Goal: Navigation & Orientation: Find specific page/section

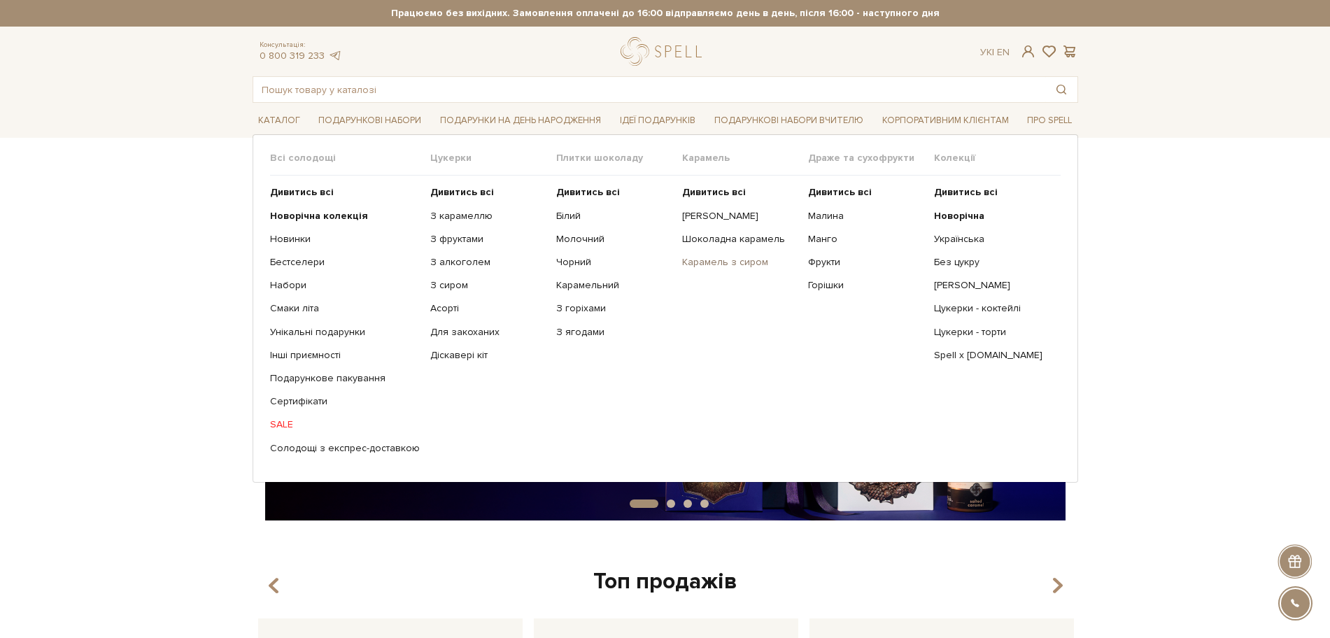
click at [730, 261] on link "Карамель з сиром" at bounding box center [739, 262] width 115 height 13
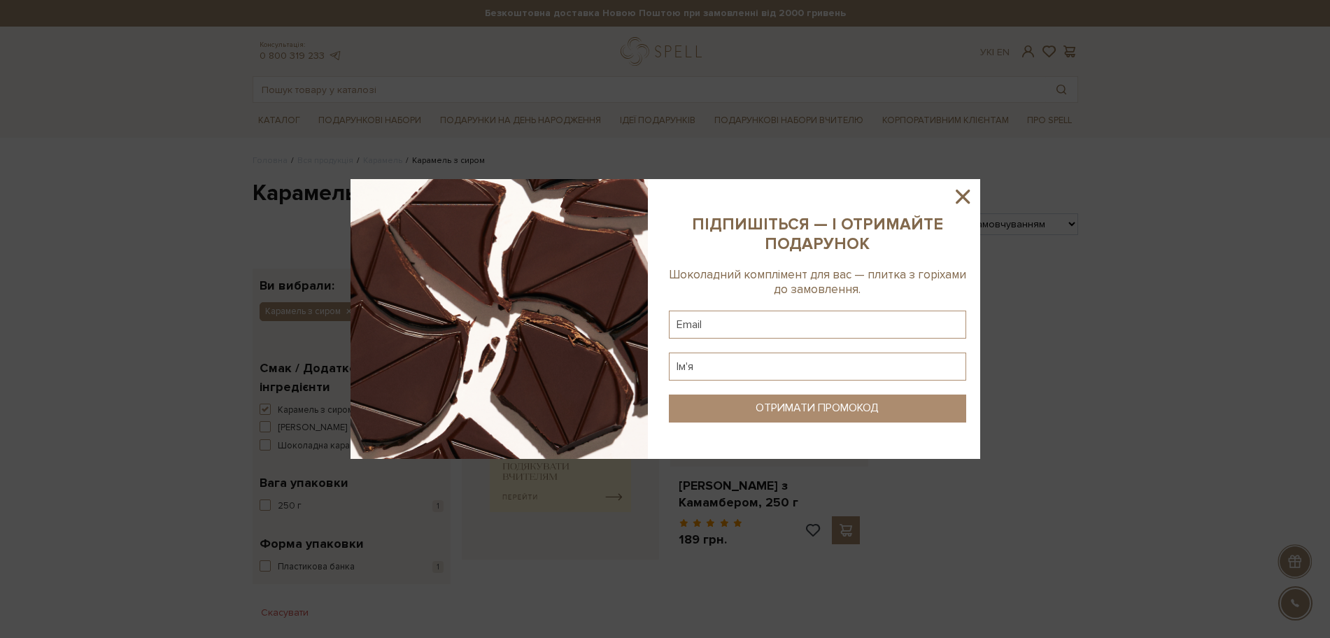
click at [961, 187] on icon at bounding box center [963, 197] width 24 height 24
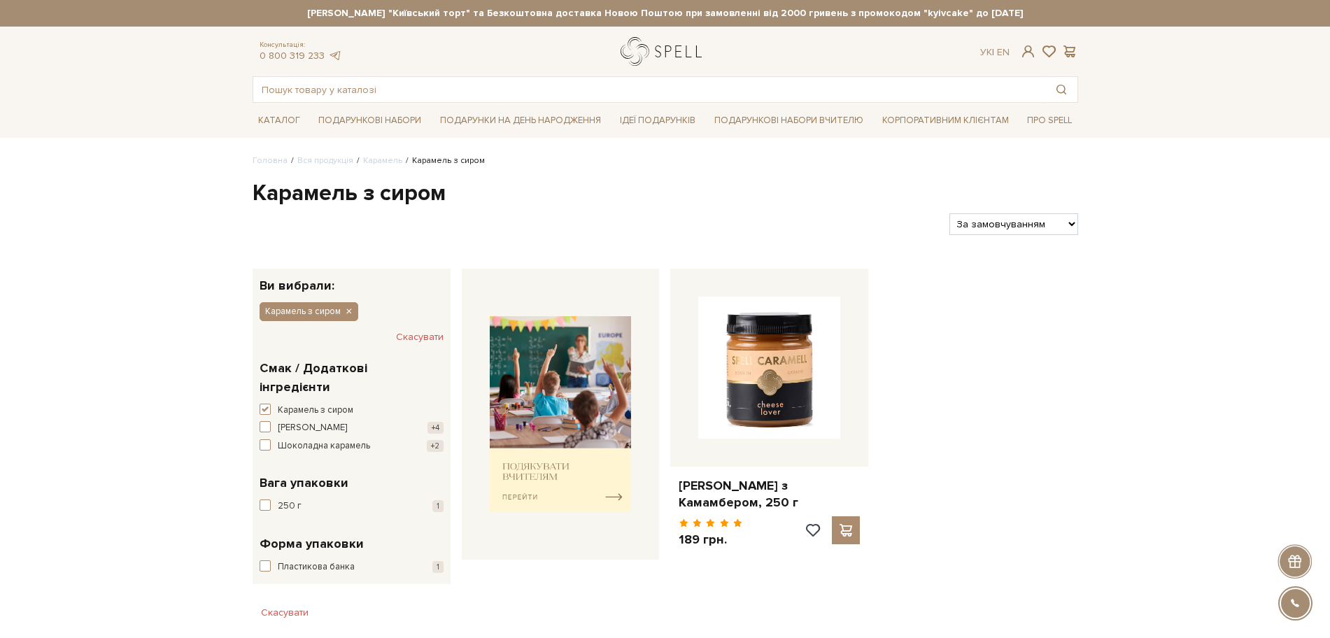
click at [654, 59] on link "logo" at bounding box center [664, 51] width 87 height 29
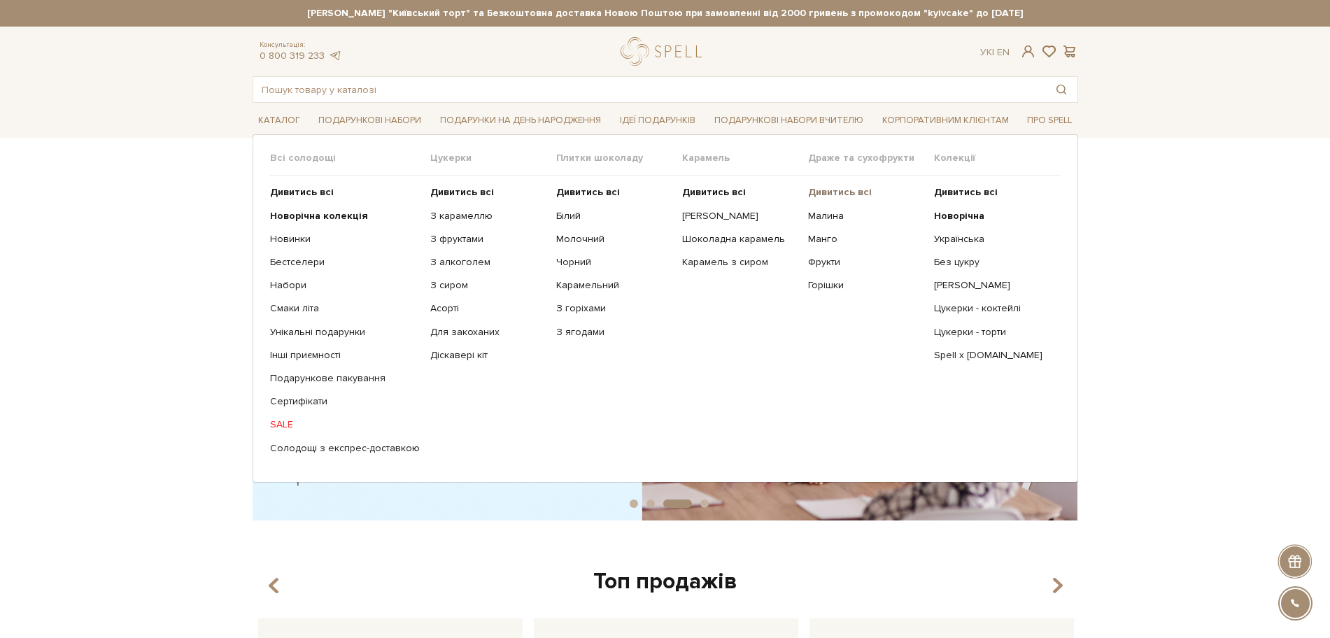
click at [849, 189] on b "Дивитись всі" at bounding box center [840, 192] width 64 height 12
